Goal: Find specific fact: Find specific fact

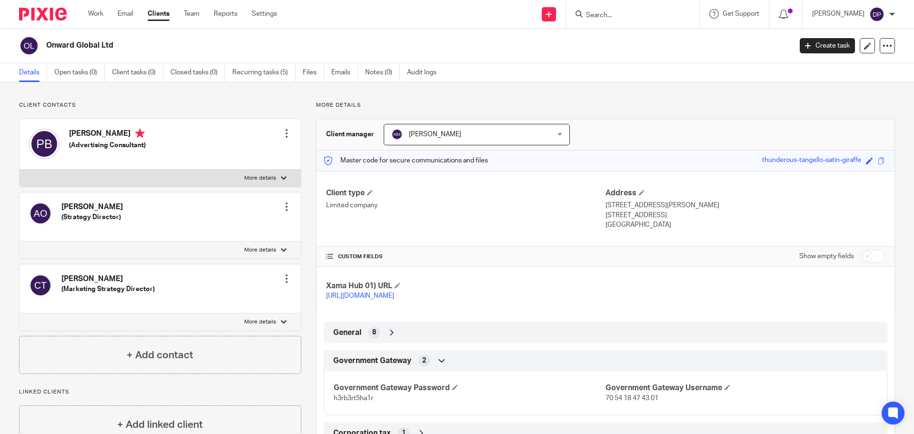
click at [612, 17] on input "Search" at bounding box center [628, 15] width 86 height 9
type input "h"
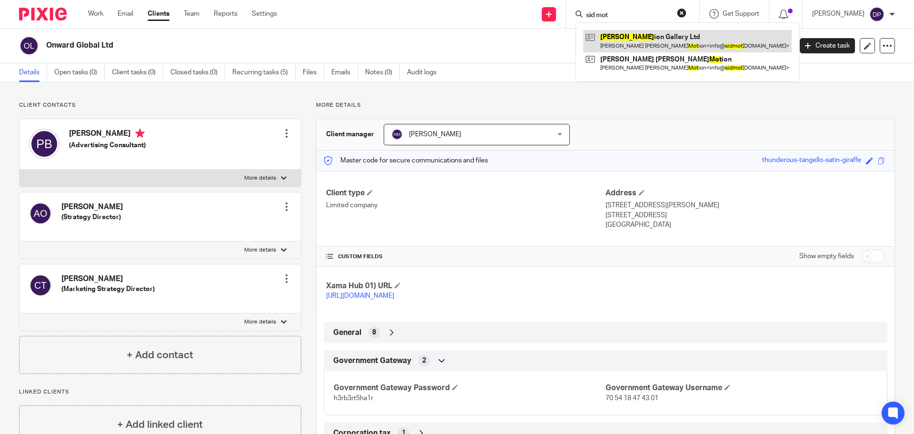
type input "sid mot"
click at [648, 43] on link at bounding box center [687, 41] width 209 height 22
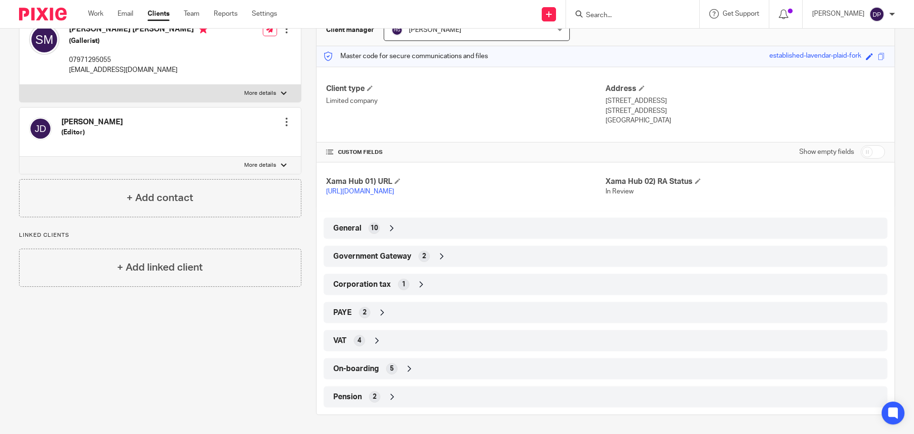
scroll to position [114, 0]
click at [403, 259] on span "Government Gateway" at bounding box center [372, 256] width 78 height 10
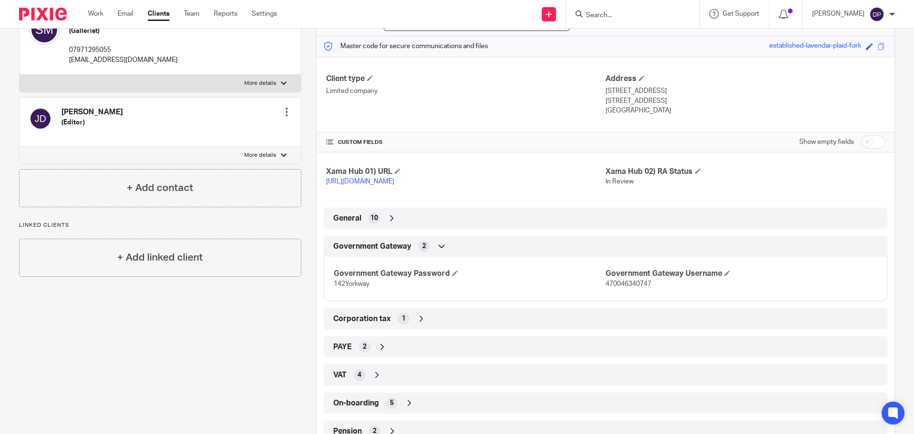
click at [613, 287] on span "470046340747" at bounding box center [629, 283] width 46 height 7
copy span "470046340747"
click at [360, 287] on span "142Yorkway" at bounding box center [352, 283] width 36 height 7
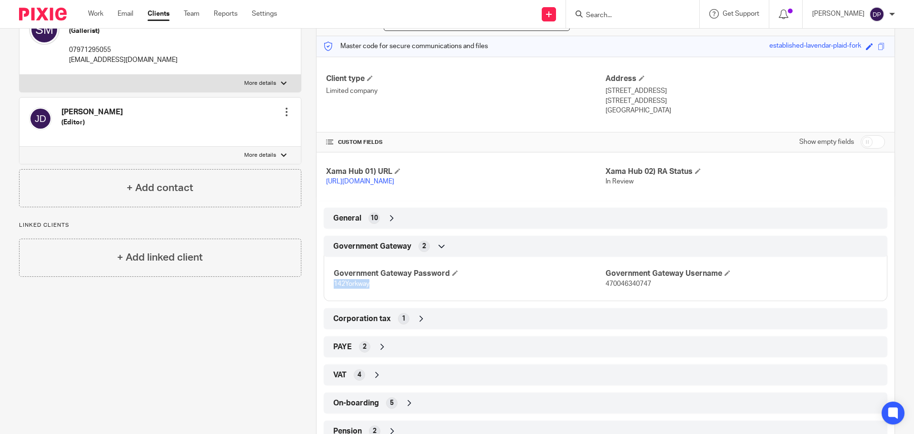
copy span "142Yorkway"
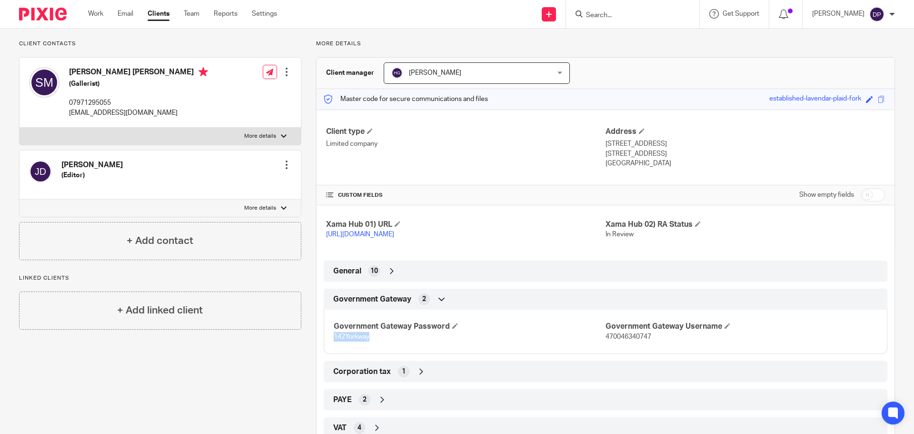
scroll to position [0, 0]
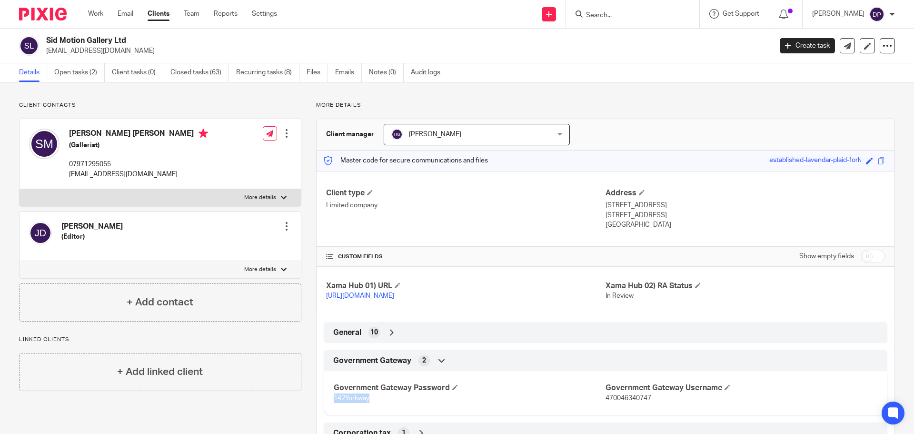
drag, startPoint x: 627, startPoint y: 223, endPoint x: 599, endPoint y: 199, distance: 37.1
click at [599, 199] on div "Client type Limited company Address 24a Penarth Centre Hatcham Road London, SE1…" at bounding box center [606, 209] width 578 height 76
click at [612, 211] on p "London, SE15 1TR" at bounding box center [745, 215] width 279 height 10
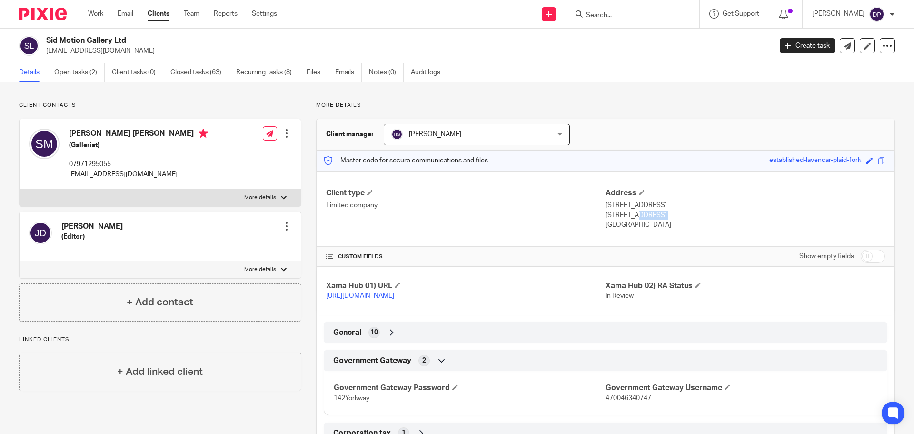
click at [618, 225] on p "England" at bounding box center [745, 225] width 279 height 10
click at [619, 225] on p "England" at bounding box center [745, 225] width 279 height 10
click at [658, 212] on p "London, SE15 1TR" at bounding box center [745, 215] width 279 height 10
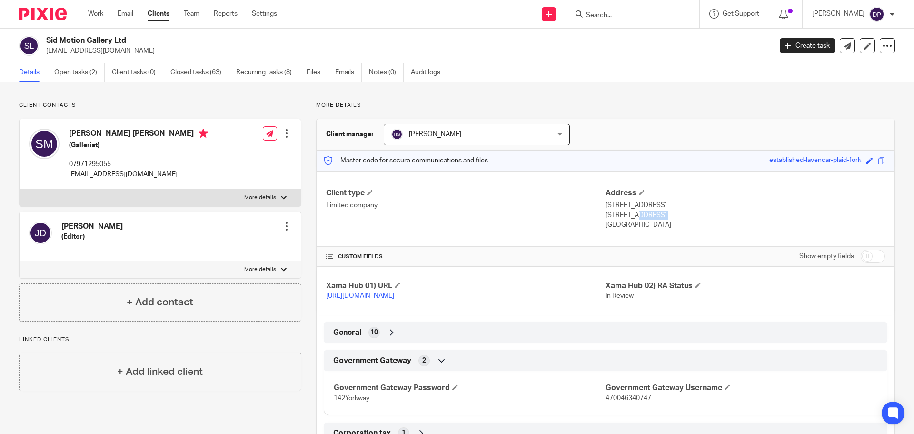
click at [658, 212] on p "London, SE15 1TR" at bounding box center [745, 215] width 279 height 10
click at [637, 224] on p "England" at bounding box center [745, 225] width 279 height 10
drag, startPoint x: 630, startPoint y: 227, endPoint x: 603, endPoint y: 204, distance: 36.1
click at [606, 204] on div "Address 24a Penarth Centre Hatcham Road London, SE15 1TR England" at bounding box center [745, 209] width 279 height 42
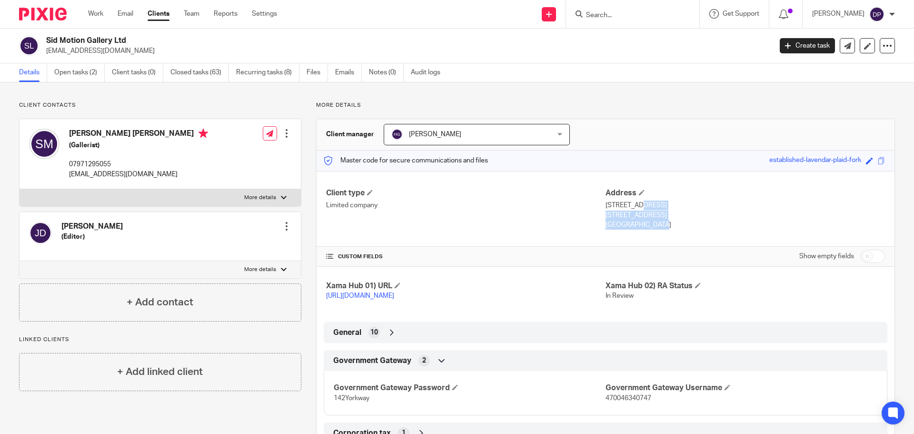
click at [606, 204] on p "24a Penarth Centre Hatcham Road" at bounding box center [745, 205] width 279 height 10
click at [608, 220] on p "England" at bounding box center [745, 225] width 279 height 10
drag, startPoint x: 628, startPoint y: 226, endPoint x: 602, endPoint y: 207, distance: 33.0
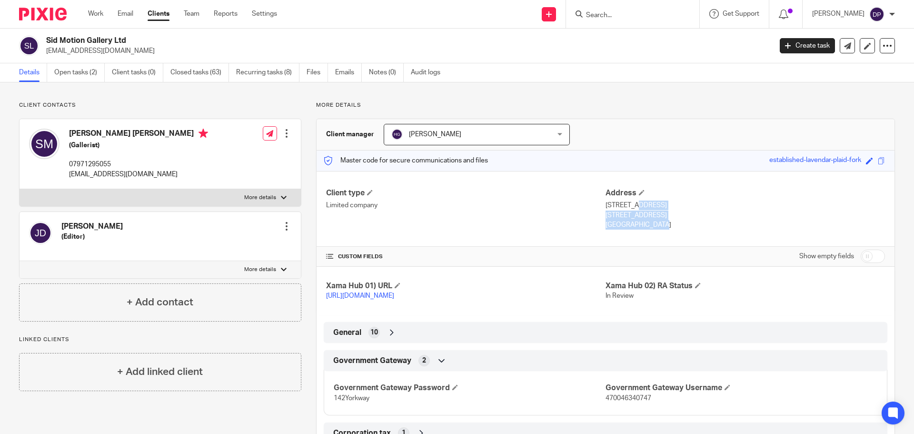
click at [606, 207] on div "Address 24a Penarth Centre Hatcham Road London, SE15 1TR England" at bounding box center [745, 209] width 279 height 42
click at [647, 226] on p "England" at bounding box center [745, 225] width 279 height 10
drag, startPoint x: 605, startPoint y: 209, endPoint x: 601, endPoint y: 205, distance: 5.1
click at [606, 205] on div "Address 24a Penarth Centre Hatcham Road London, SE15 1TR England" at bounding box center [745, 209] width 279 height 42
click at [612, 209] on p "24a Penarth Centre Hatcham Road" at bounding box center [745, 205] width 279 height 10
